Goal: Use online tool/utility: Utilize a website feature to perform a specific function

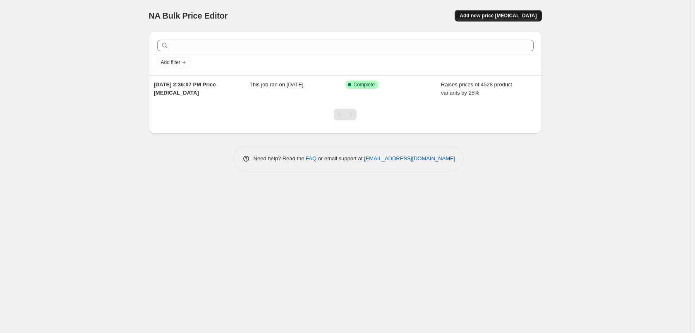
click at [494, 15] on span "Add new price [MEDICAL_DATA]" at bounding box center [498, 15] width 77 height 7
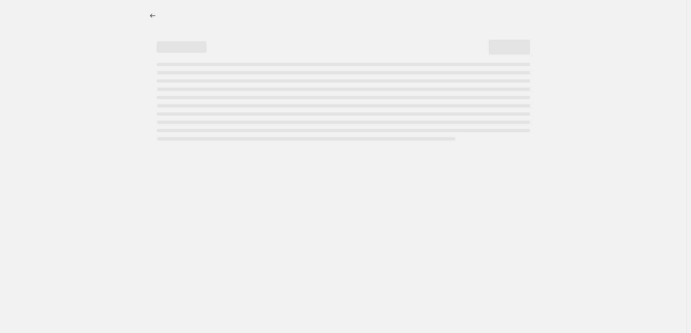
select select "percentage"
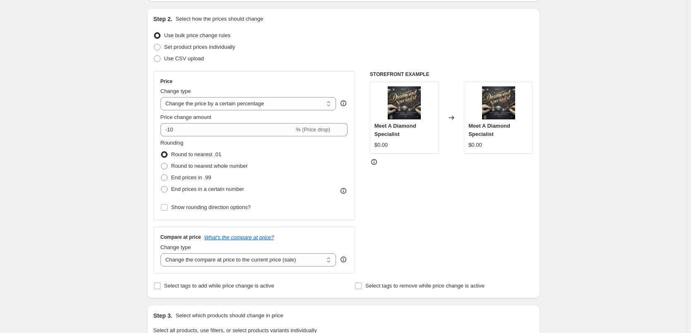
scroll to position [83, 0]
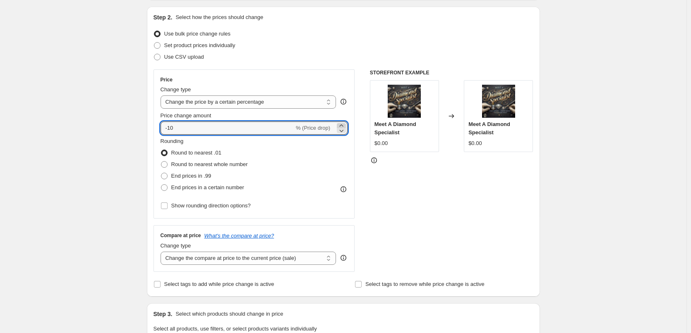
click at [344, 125] on icon at bounding box center [341, 126] width 8 height 8
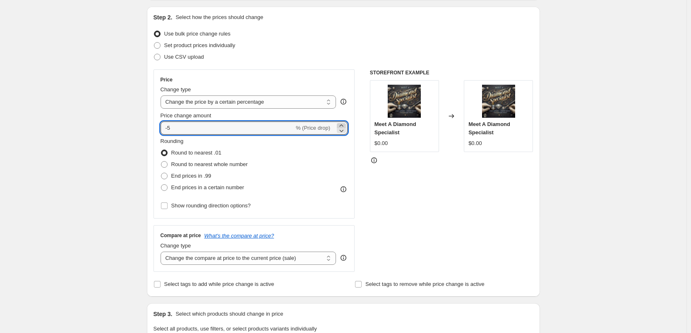
click at [344, 125] on icon at bounding box center [341, 126] width 8 height 8
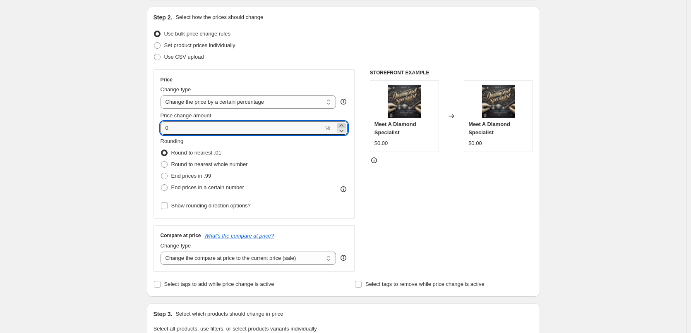
click at [344, 125] on icon at bounding box center [341, 126] width 8 height 8
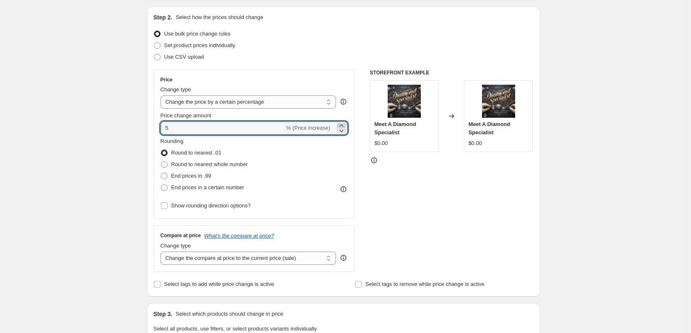
click at [344, 125] on icon at bounding box center [341, 126] width 8 height 8
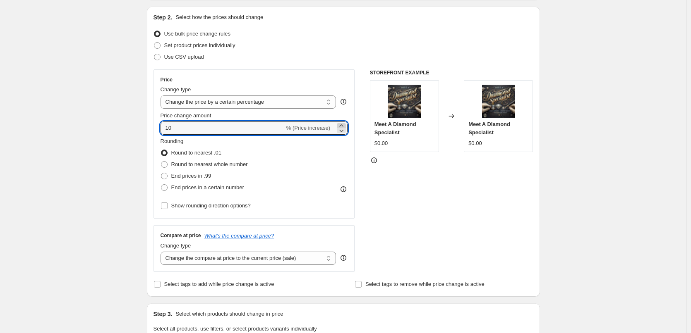
click at [344, 125] on icon at bounding box center [341, 126] width 8 height 8
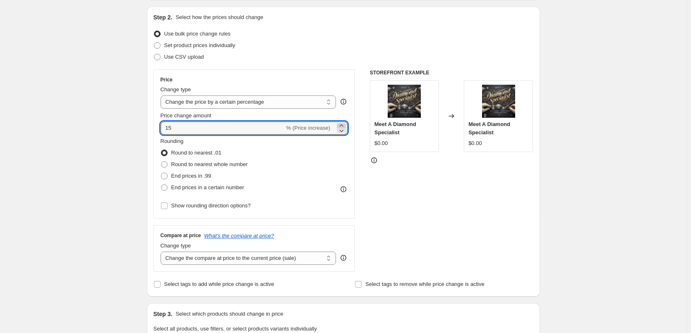
click at [344, 125] on icon at bounding box center [341, 126] width 8 height 8
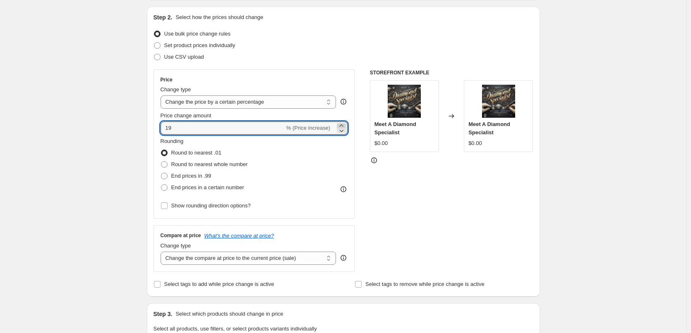
type input "20"
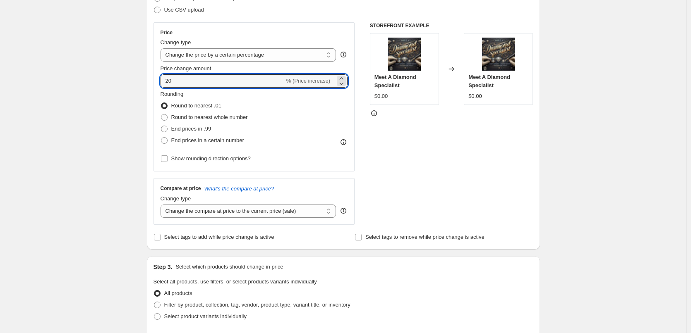
scroll to position [124, 0]
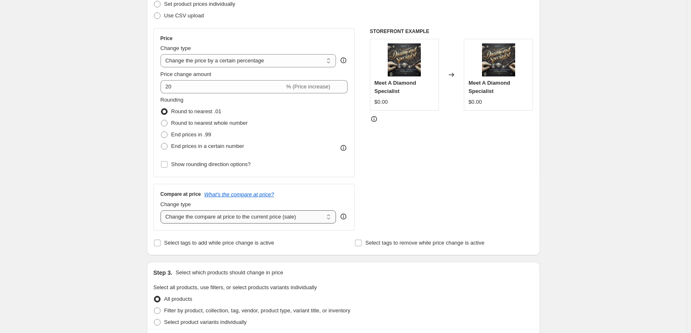
click at [333, 218] on select "Change the compare at price to the current price (sale) Change the compare at p…" at bounding box center [249, 217] width 176 height 13
select select "remove"
click at [162, 211] on select "Change the compare at price to the current price (sale) Change the compare at p…" at bounding box center [249, 217] width 176 height 13
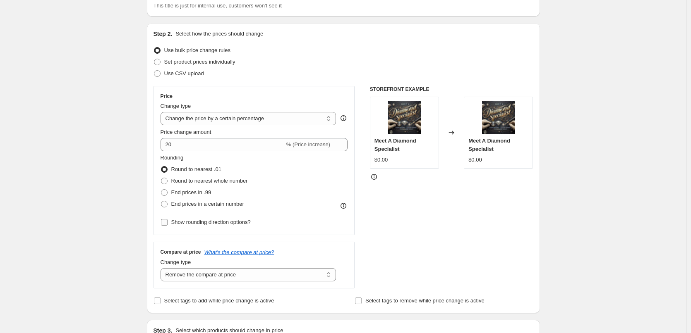
scroll to position [83, 0]
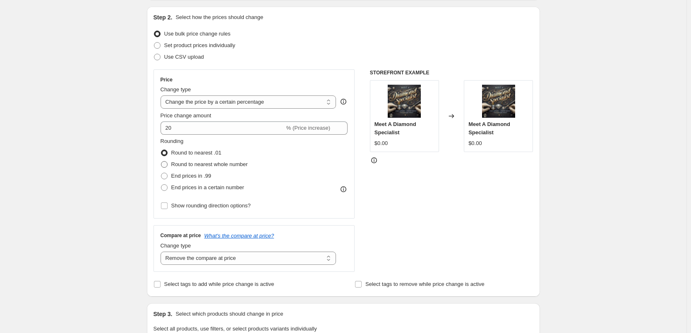
click at [166, 167] on span at bounding box center [164, 164] width 7 height 7
click at [161, 162] on input "Round to nearest whole number" at bounding box center [161, 161] width 0 height 0
radio input "true"
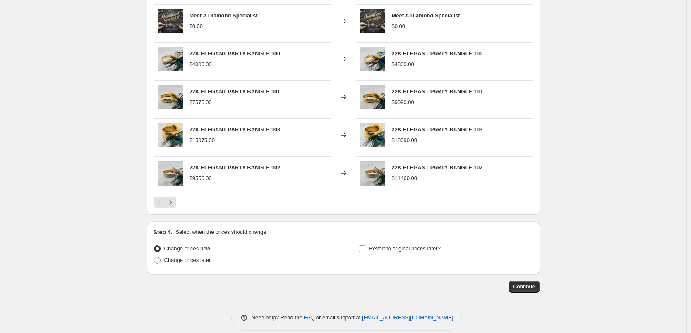
scroll to position [494, 0]
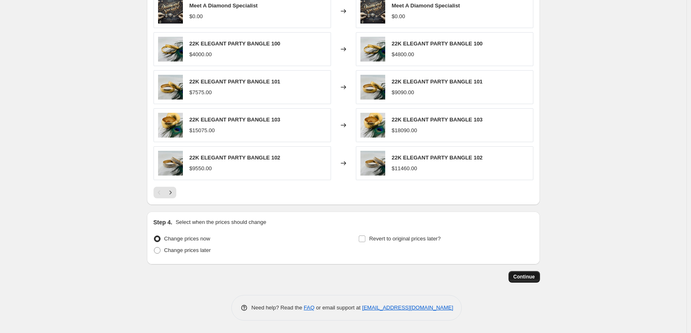
click at [534, 278] on span "Continue" at bounding box center [524, 277] width 22 height 7
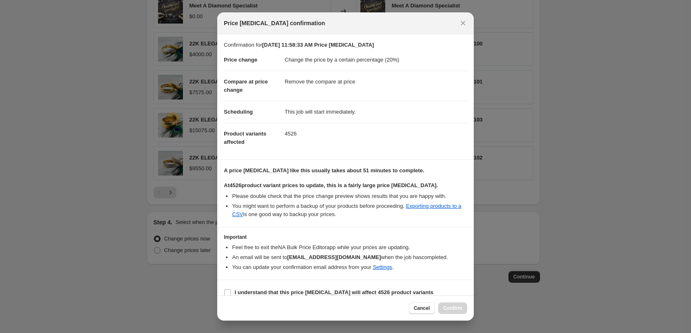
drag, startPoint x: 466, startPoint y: 24, endPoint x: 439, endPoint y: 20, distance: 27.6
click at [466, 24] on icon "Close" at bounding box center [463, 23] width 8 height 8
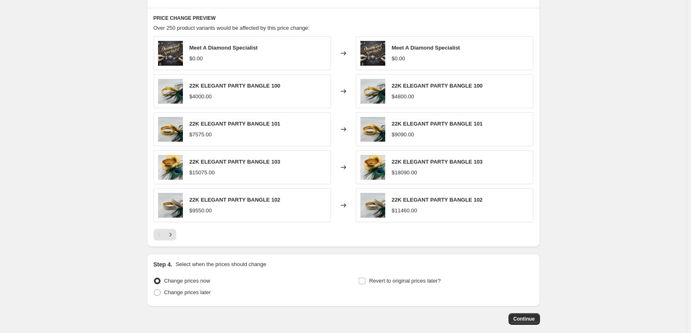
scroll to position [411, 0]
